Goal: Contribute content

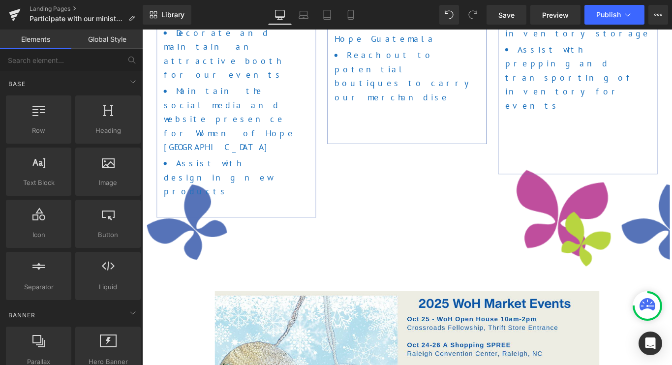
scroll to position [523, 0]
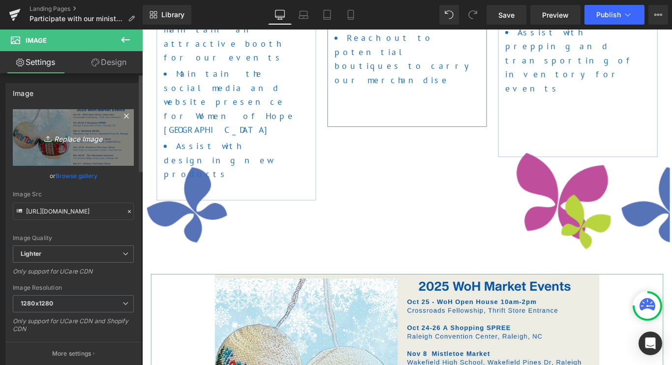
click at [64, 139] on icon "Replace Image" at bounding box center [73, 137] width 79 height 12
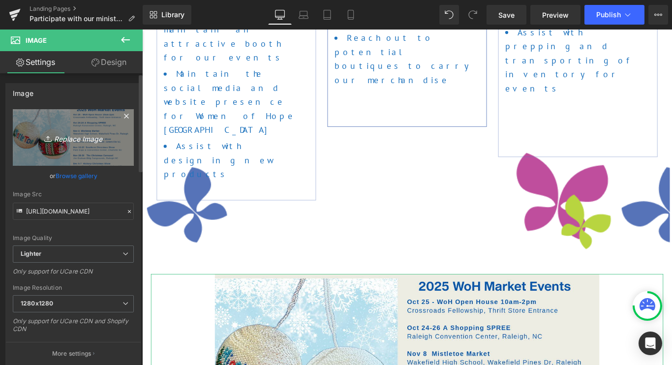
click at [81, 137] on icon "Replace Image" at bounding box center [73, 137] width 79 height 12
type input "C:\fakepath\2025 Events Banner Website updated.png"
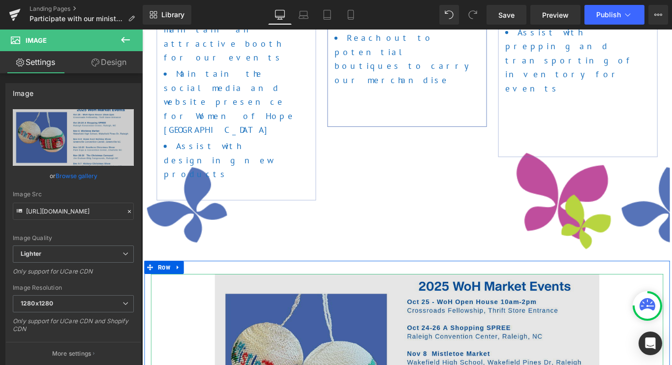
type input "[URL][DOMAIN_NAME]"
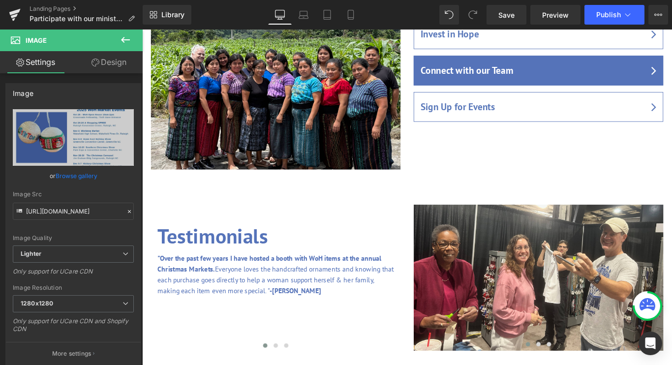
scroll to position [1110, 0]
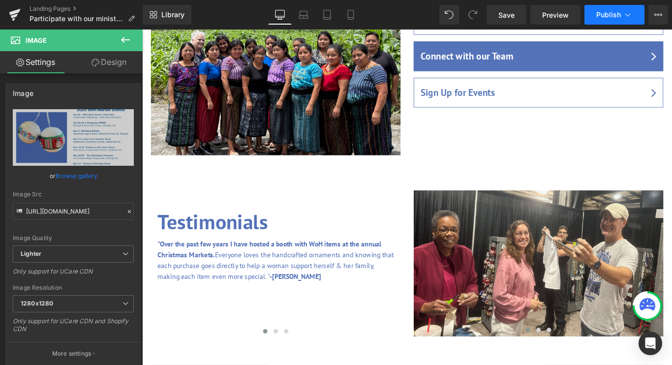
click at [609, 16] on span "Publish" at bounding box center [608, 15] width 25 height 8
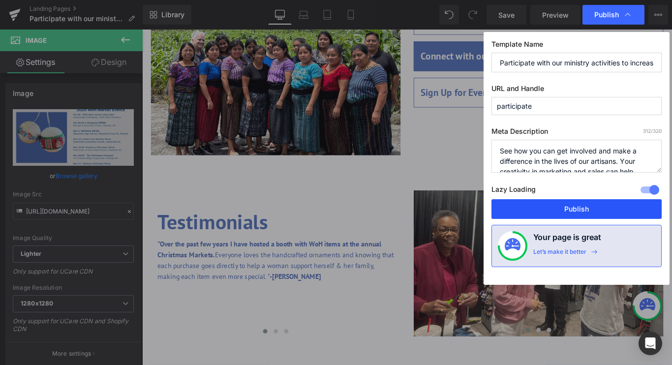
click at [560, 206] on button "Publish" at bounding box center [577, 209] width 170 height 20
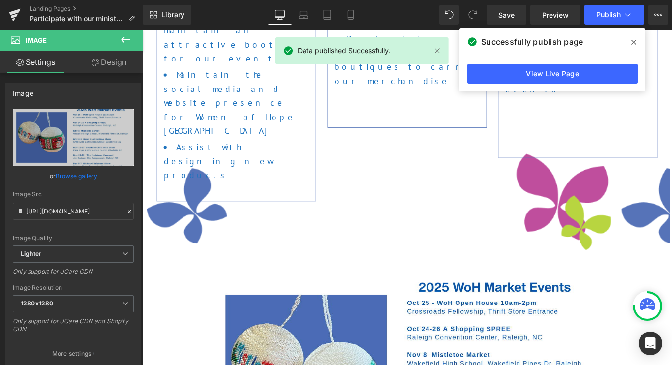
scroll to position [495, 0]
